Goal: Find specific page/section: Find specific page/section

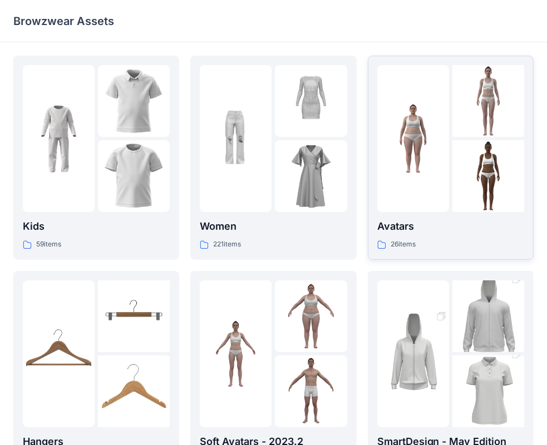
click at [417, 229] on p "Avatars" at bounding box center [451, 227] width 147 height 16
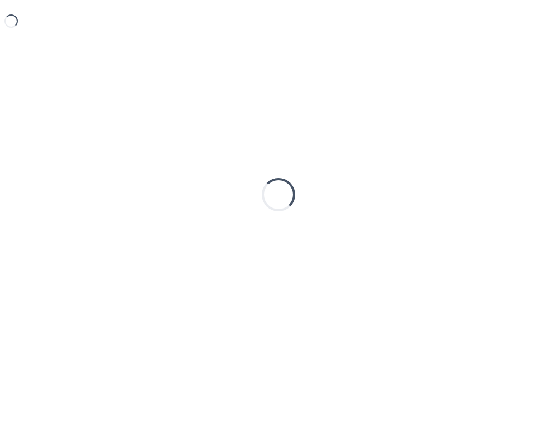
click at [417, 229] on div "Loading..." at bounding box center [278, 195] width 530 height 278
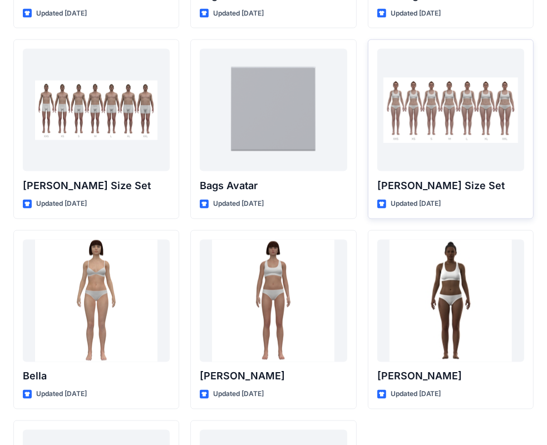
scroll to position [1177, 0]
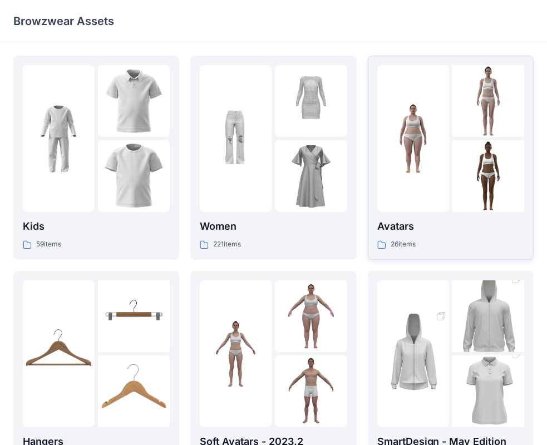
click at [434, 165] on img at bounding box center [414, 139] width 72 height 72
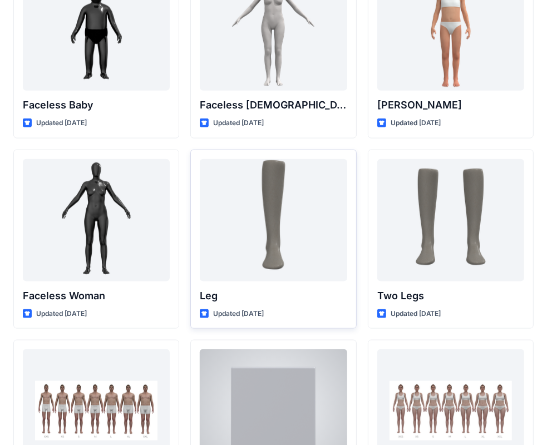
scroll to position [971, 0]
